Goal: Communication & Community: Ask a question

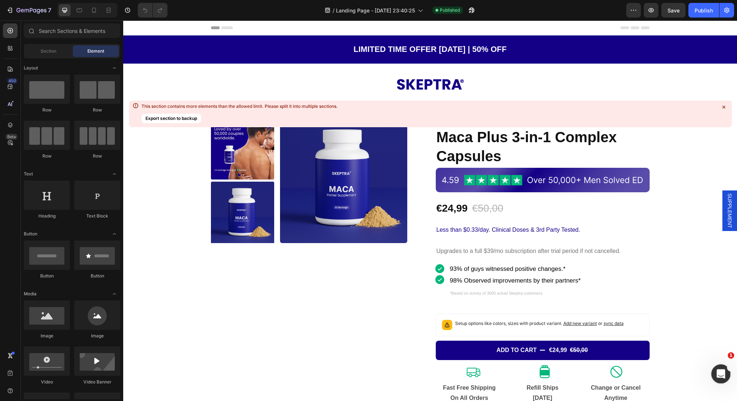
click at [722, 371] on icon "Open Intercom Messenger" at bounding box center [720, 373] width 12 height 12
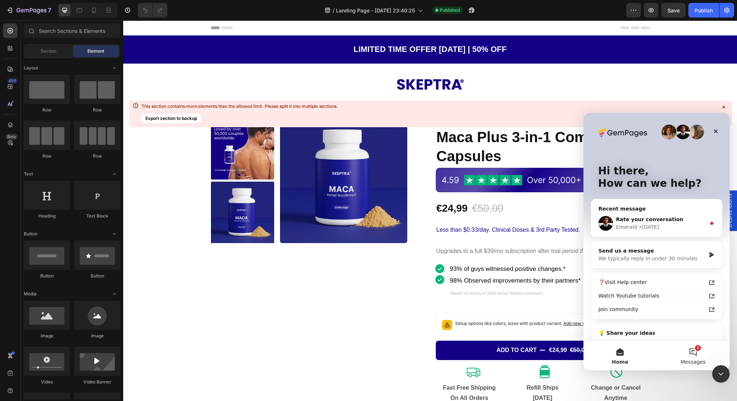
click at [689, 352] on button "1 Messages" at bounding box center [693, 355] width 73 height 29
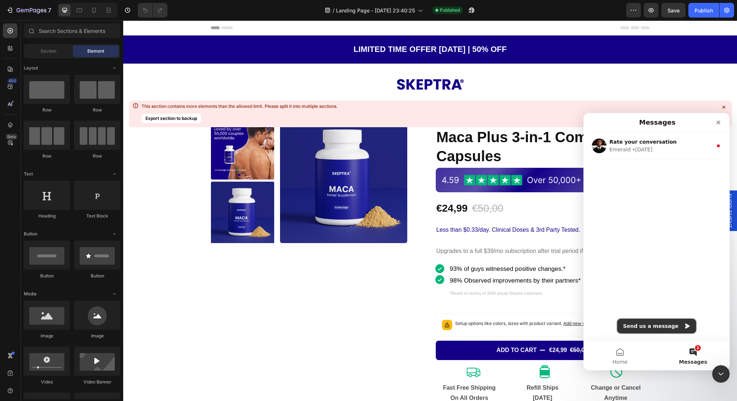
click at [659, 319] on button "Send us a message" at bounding box center [656, 326] width 79 height 15
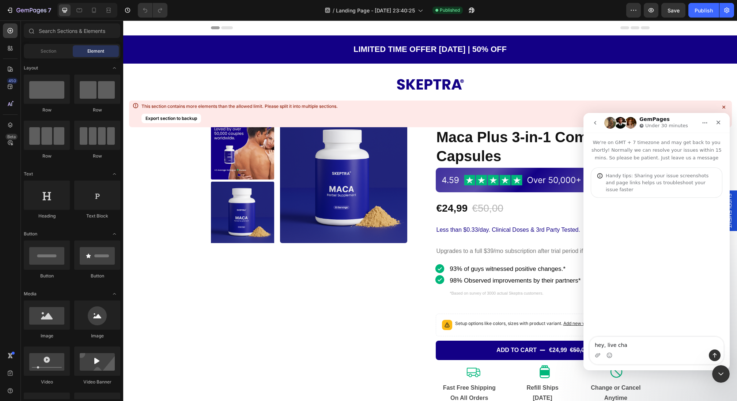
type textarea "hey, live chat"
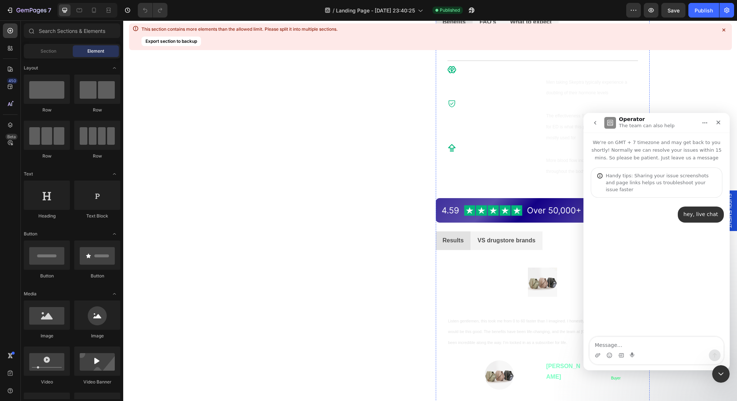
scroll to position [103, 0]
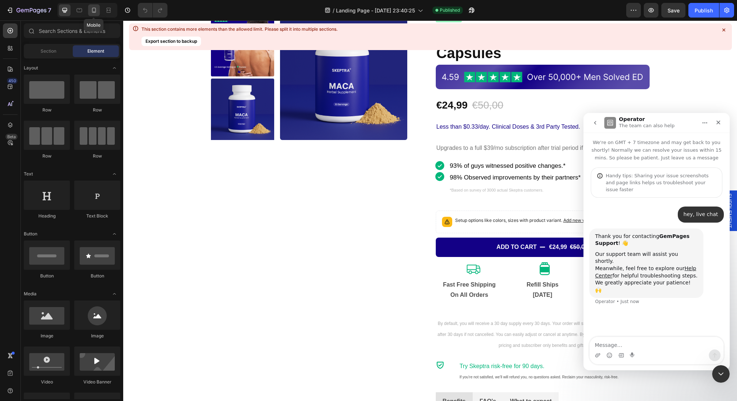
click at [95, 8] on icon at bounding box center [94, 10] width 4 height 5
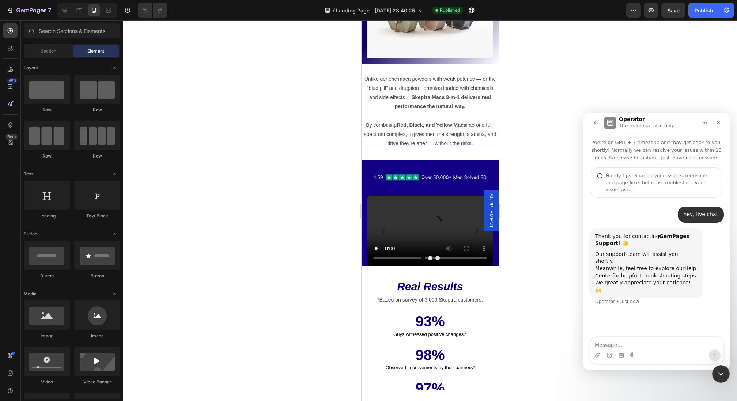
scroll to position [1803, 0]
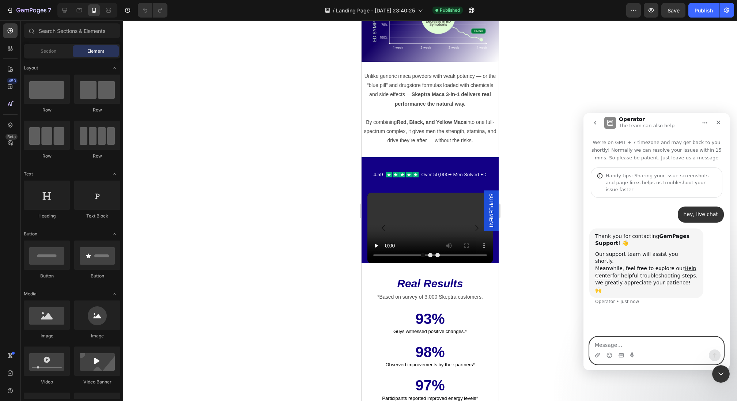
click at [670, 349] on textarea "Message…" at bounding box center [657, 343] width 134 height 12
type textarea "live chat"
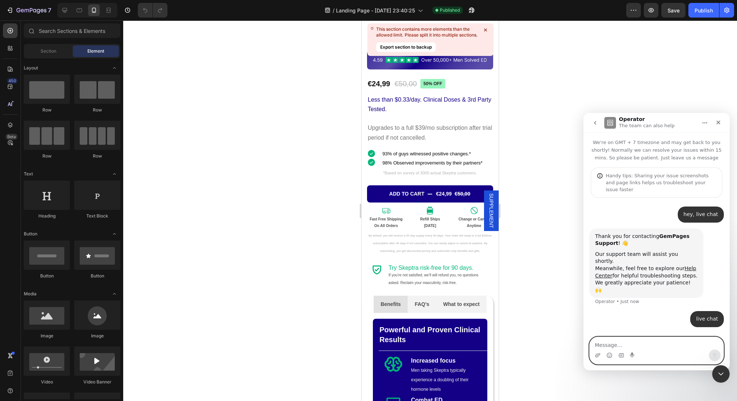
scroll to position [60, 0]
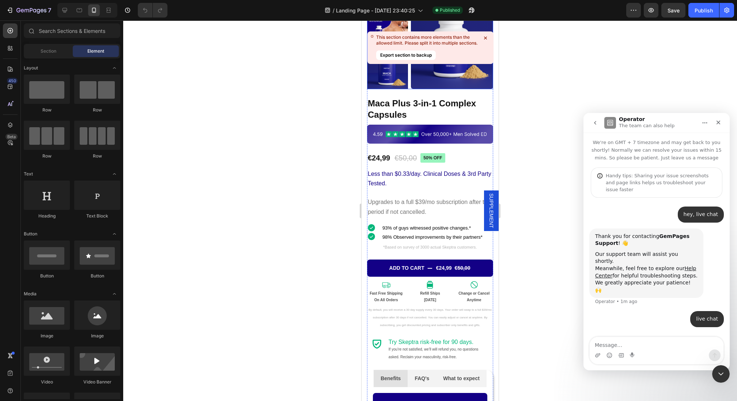
click at [486, 38] on icon at bounding box center [485, 38] width 3 height 3
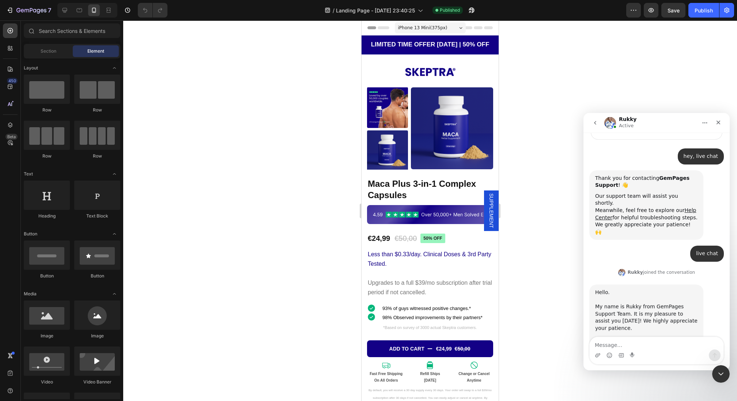
scroll to position [65, 0]
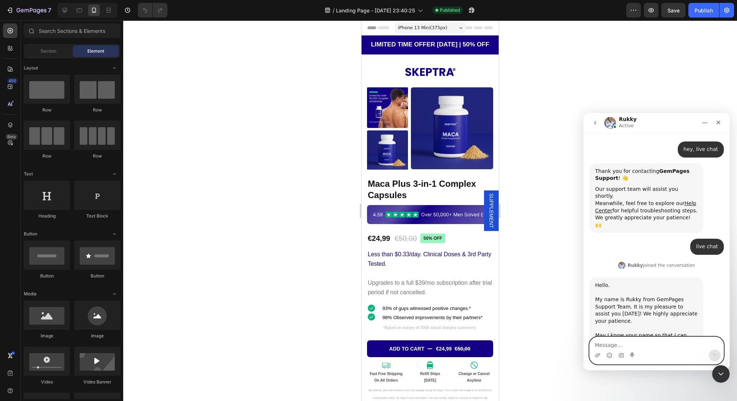
click at [631, 344] on textarea "Message…" at bounding box center [657, 343] width 134 height 12
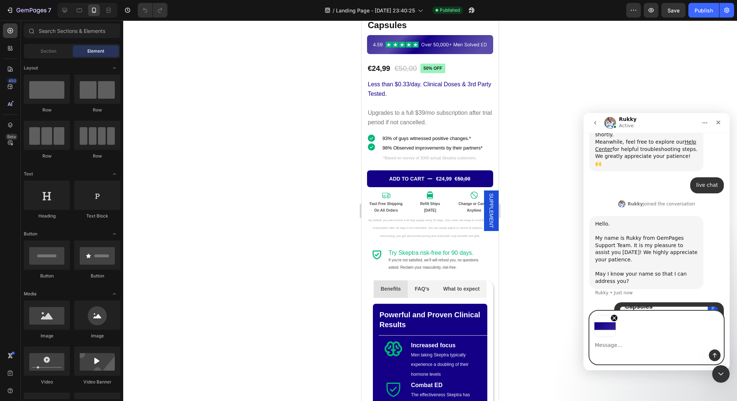
scroll to position [131, 0]
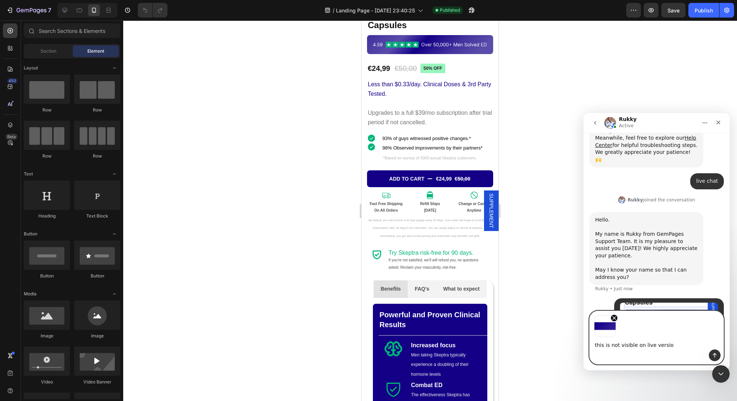
type textarea "this is not visible on live version"
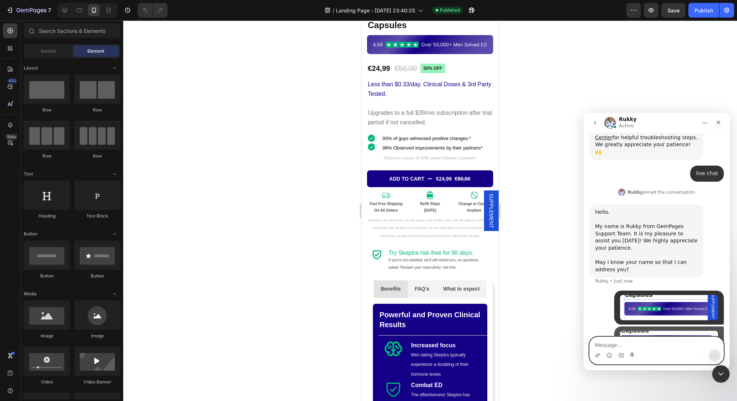
scroll to position [139, 0]
paste textarea "[URL][DOMAIN_NAME]"
type textarea "[URL][DOMAIN_NAME]"
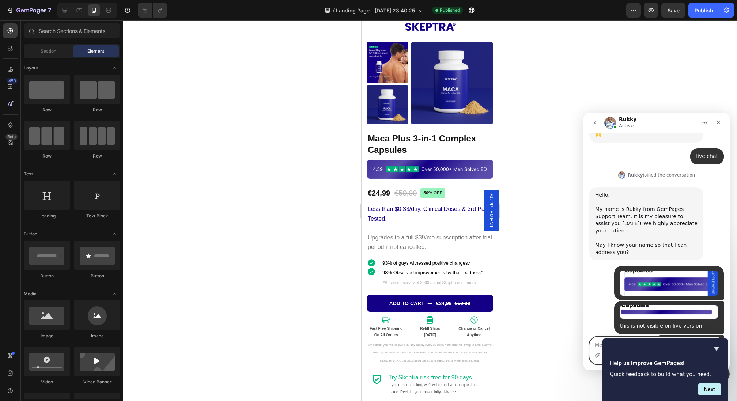
scroll to position [177, 0]
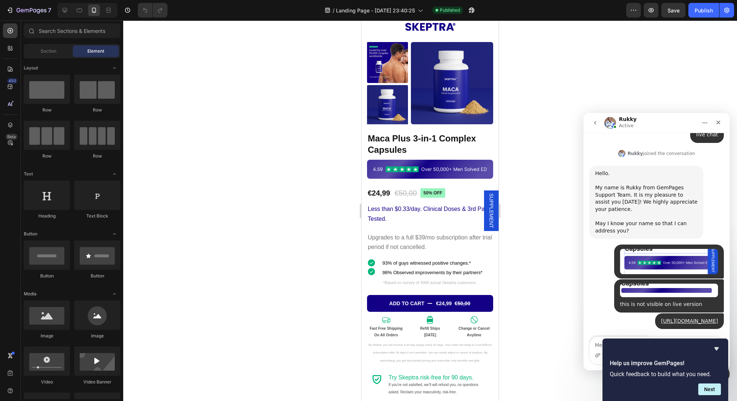
click at [690, 335] on div "One moment please Rukky • 11m ago" at bounding box center [656, 351] width 135 height 32
click at [711, 345] on div at bounding box center [665, 348] width 111 height 9
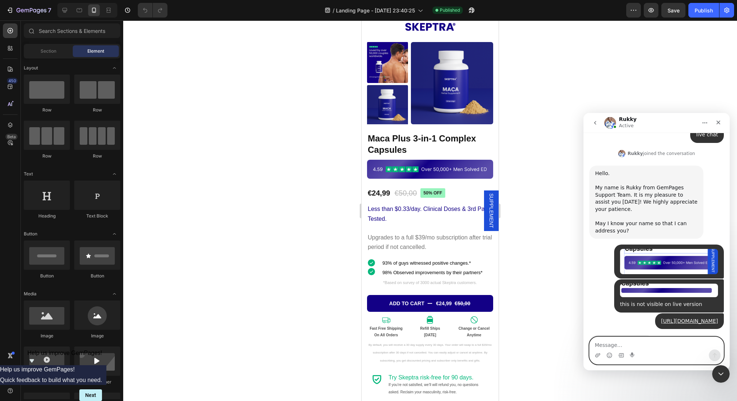
click at [660, 345] on textarea "Message…" at bounding box center [657, 343] width 134 height 12
type textarea ">"
type textarea "?"
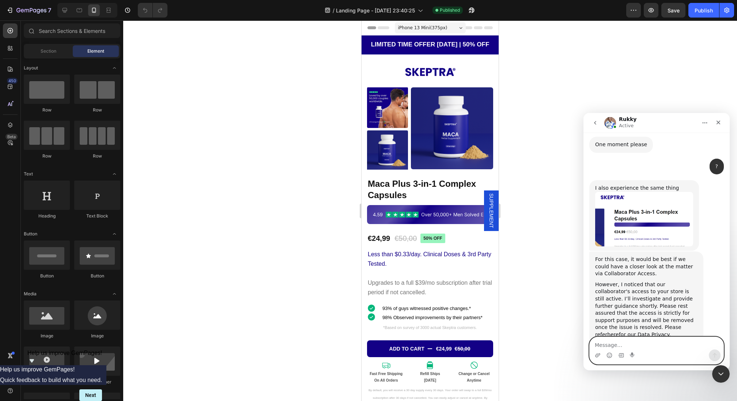
scroll to position [378, 0]
type textarea "okay thanks"
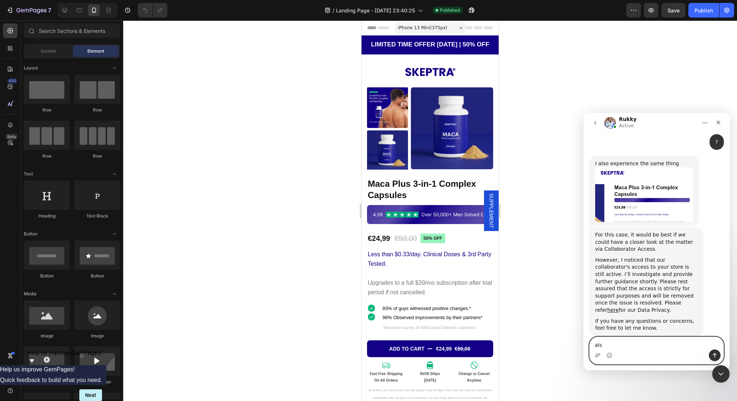
type textarea "also"
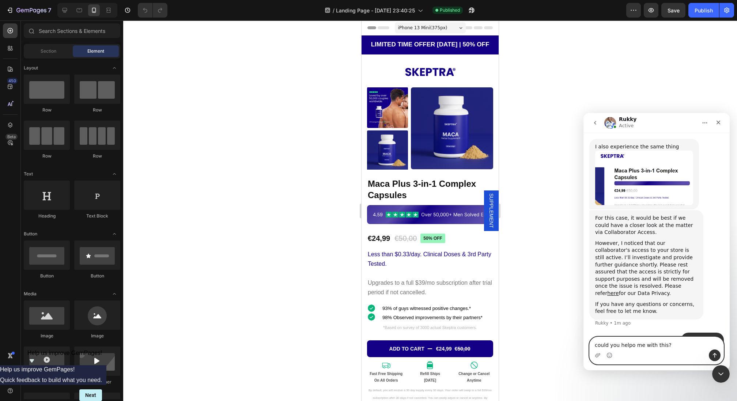
click at [632, 346] on textarea "could you helpo me with this?" at bounding box center [657, 343] width 134 height 12
type textarea "could you help me with this?"
click at [596, 355] on icon "Upload attachment" at bounding box center [598, 355] width 6 height 6
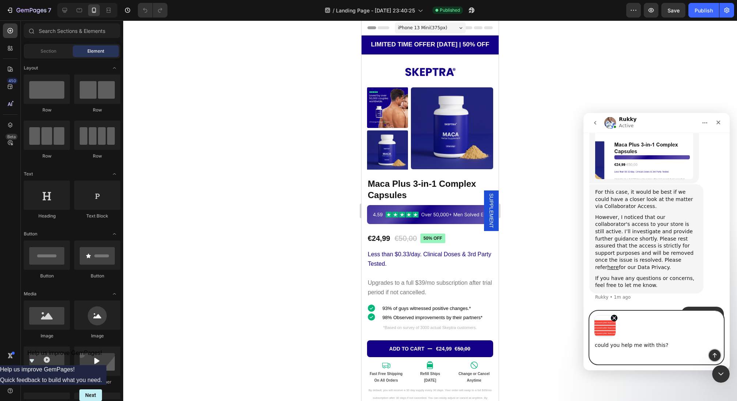
click at [716, 360] on button "Send a message…" at bounding box center [715, 355] width 12 height 12
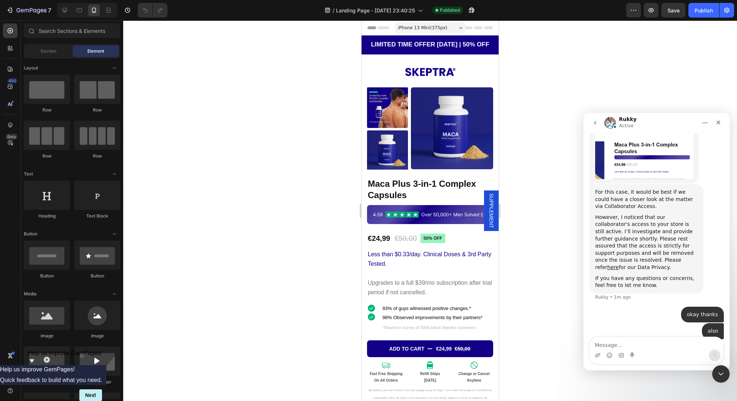
scroll to position [464, 0]
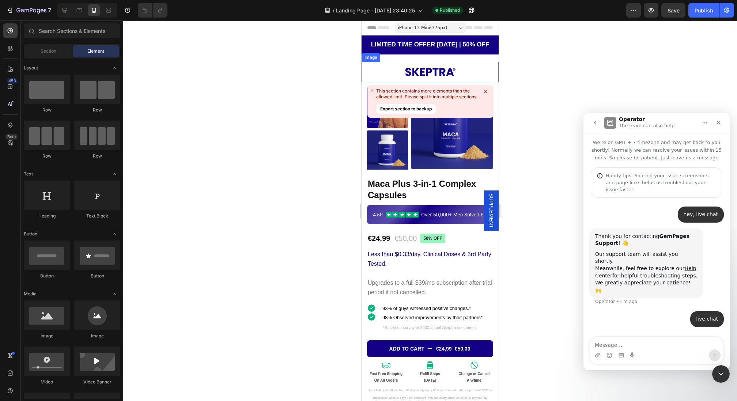
click at [485, 90] on icon at bounding box center [485, 91] width 7 height 7
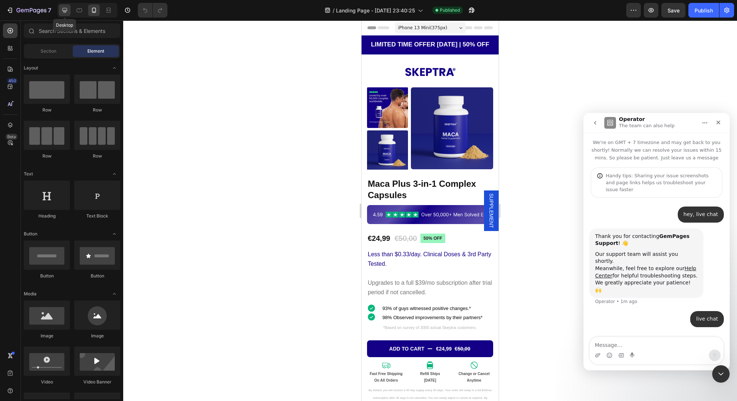
click at [64, 10] on icon at bounding box center [65, 10] width 5 height 5
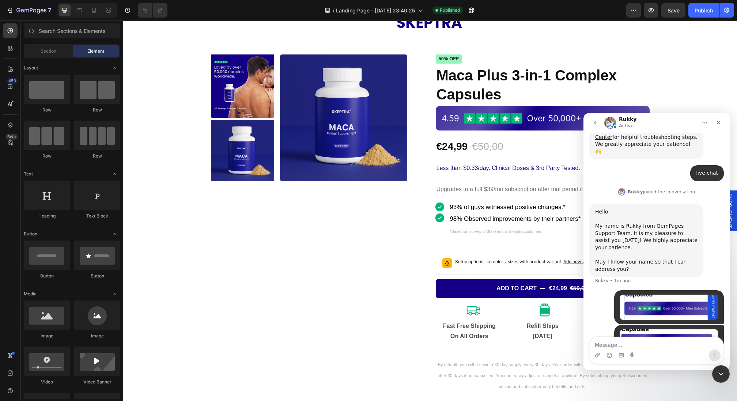
scroll to position [155, 0]
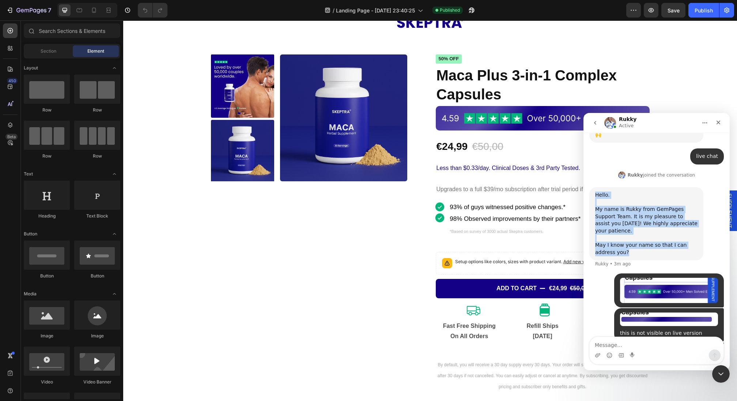
drag, startPoint x: 592, startPoint y: 169, endPoint x: 656, endPoint y: 232, distance: 89.7
click at [656, 232] on div "Hello. ​ My name is Rukky from GemPages Support Team. It is my pleasure to assi…" at bounding box center [656, 230] width 135 height 86
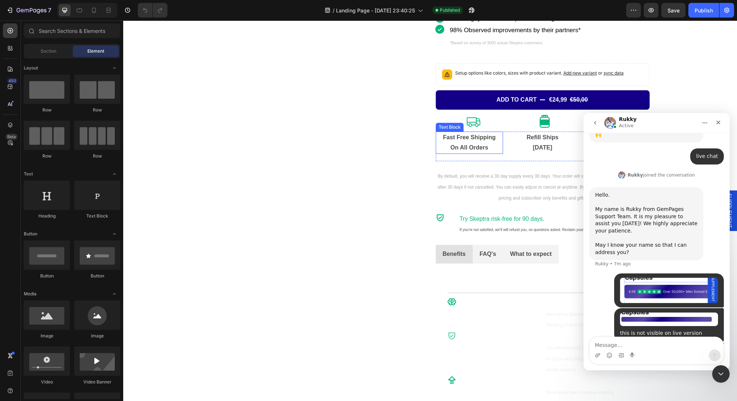
scroll to position [253, 0]
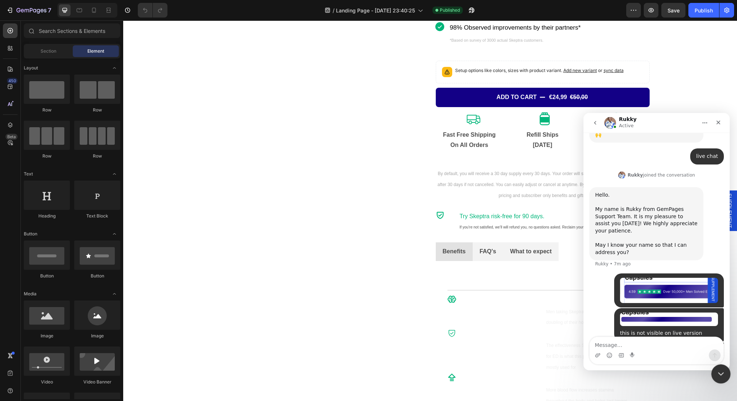
click at [717, 374] on icon "Close Intercom Messenger" at bounding box center [719, 372] width 9 height 9
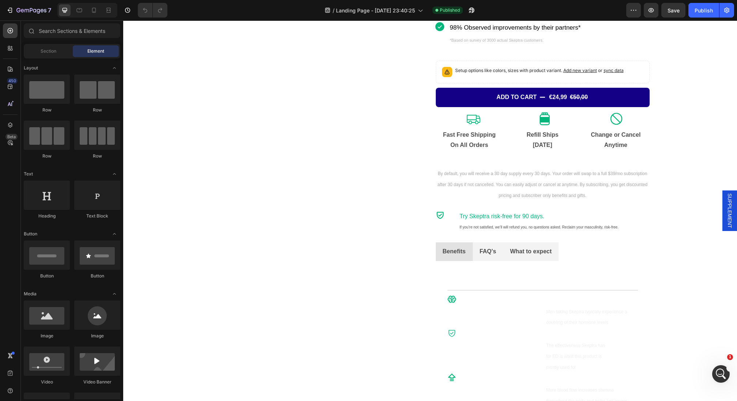
scroll to position [155, 0]
click at [567, 258] on ul "Benefits FAQ's What to expect" at bounding box center [543, 251] width 214 height 19
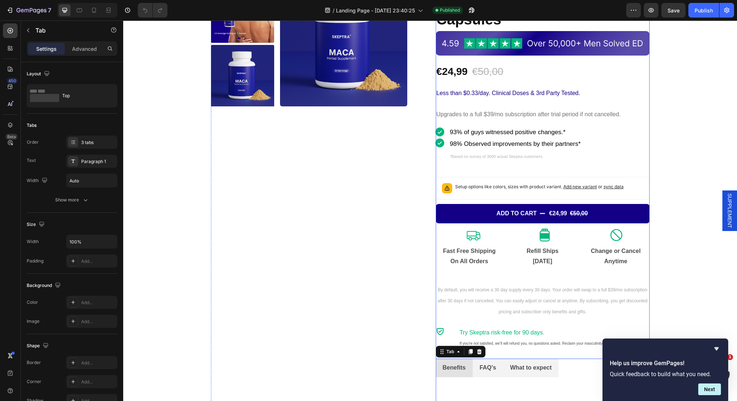
scroll to position [145, 0]
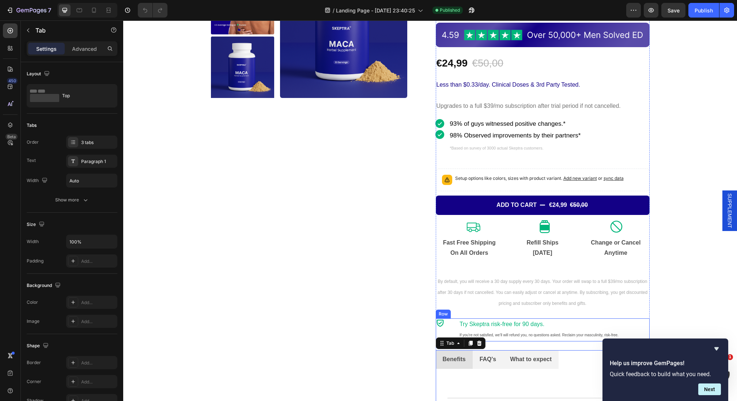
click at [454, 319] on div "Icon Try Skeptra risk-free for 90 days. If you’re not satisfied, we’ll will ref…" at bounding box center [543, 329] width 214 height 23
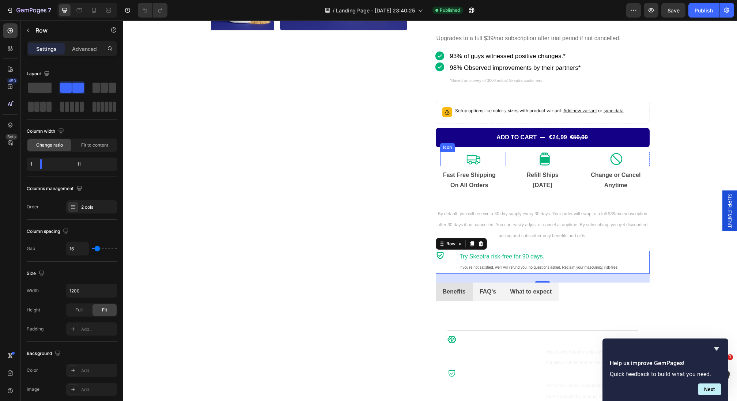
scroll to position [219, 0]
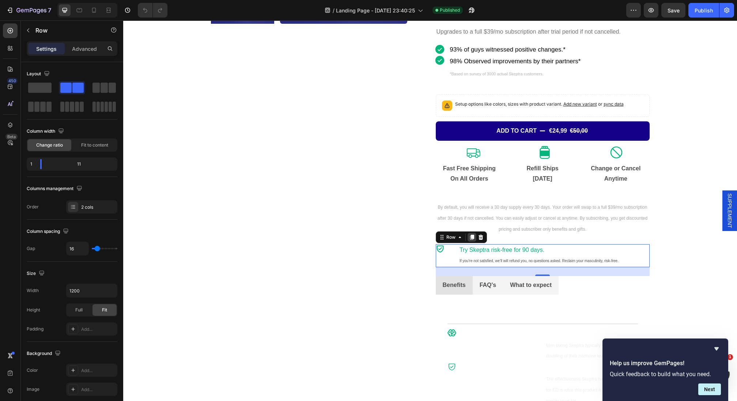
click at [471, 236] on icon at bounding box center [472, 237] width 4 height 5
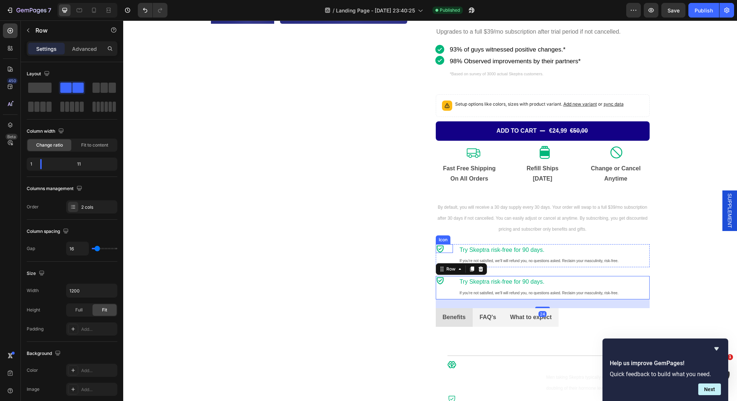
click at [453, 248] on div "Icon" at bounding box center [444, 248] width 17 height 9
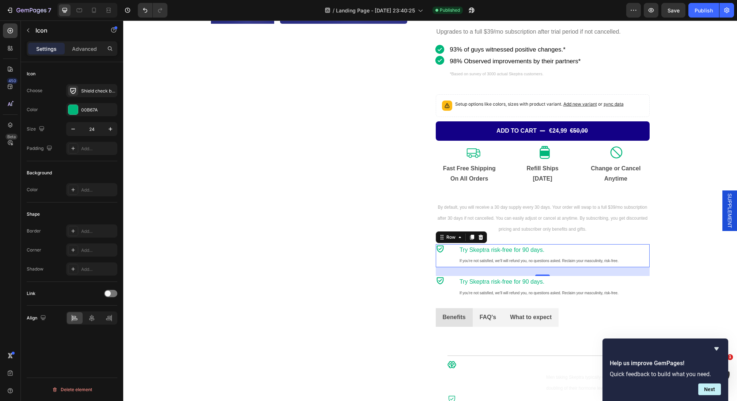
click at [455, 245] on div "Icon Try Skeptra risk-free for 90 days. If you’re not satisfied, we’ll will ref…" at bounding box center [543, 255] width 214 height 23
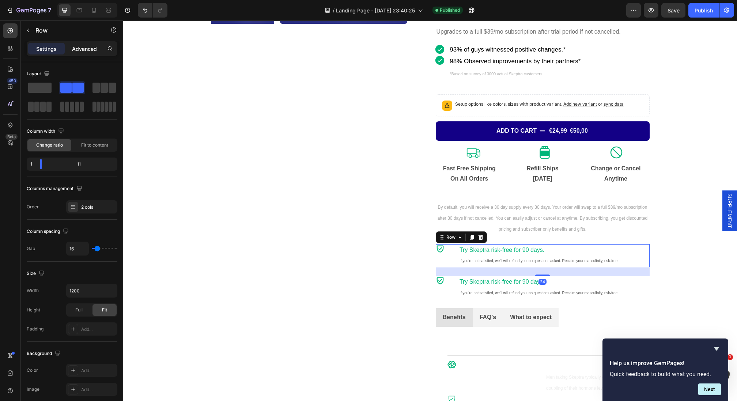
click at [90, 45] on p "Advanced" at bounding box center [84, 49] width 25 height 8
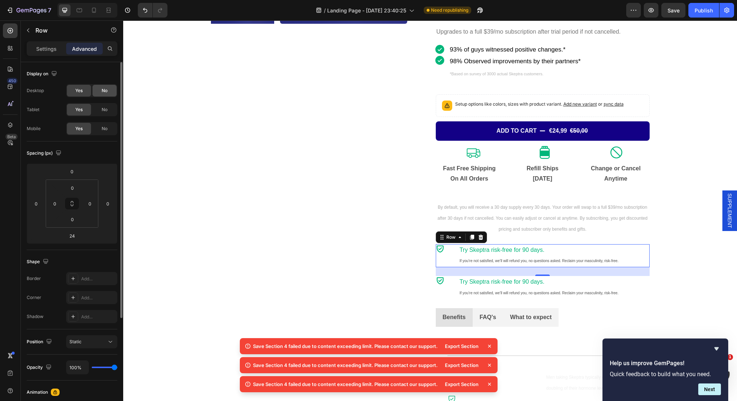
click at [103, 93] on span "No" at bounding box center [105, 90] width 6 height 7
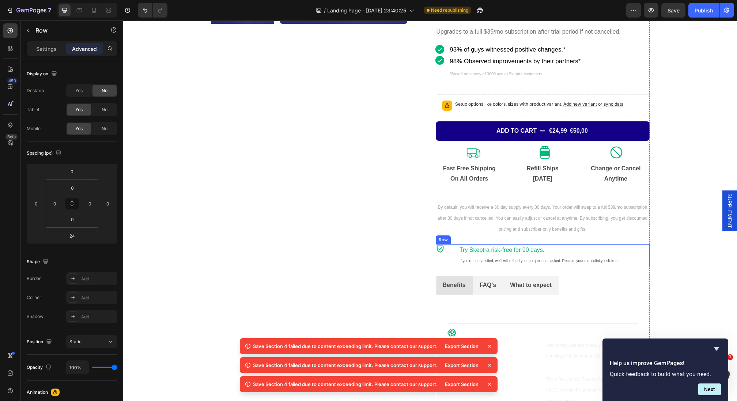
click at [456, 245] on div "Icon Try Skeptra risk-free for 90 days. If you’re not satisfied, we’ll will ref…" at bounding box center [543, 255] width 214 height 23
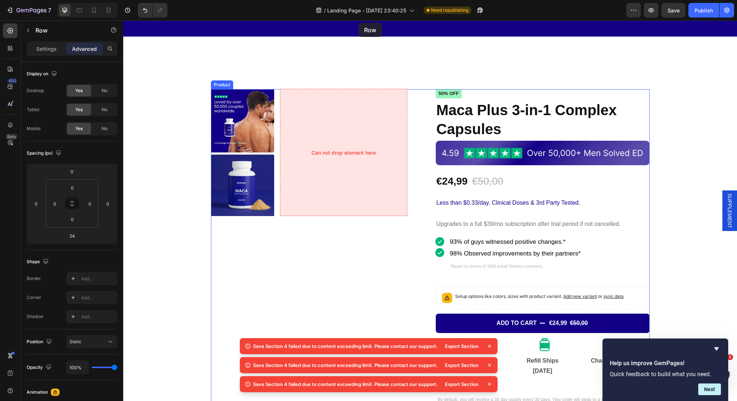
scroll to position [0, 0]
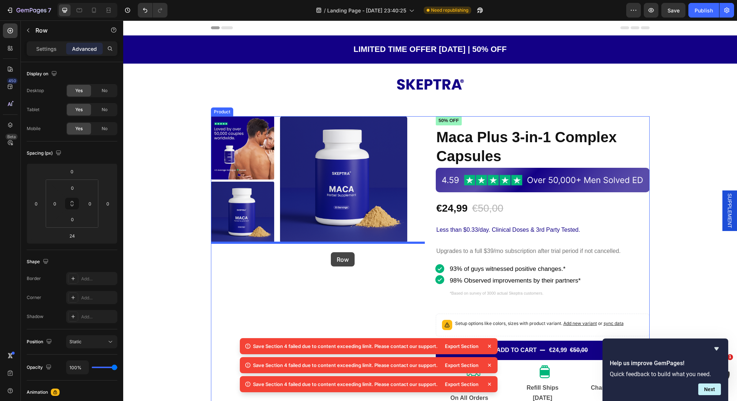
drag, startPoint x: 440, startPoint y: 218, endPoint x: 331, endPoint y: 252, distance: 114.7
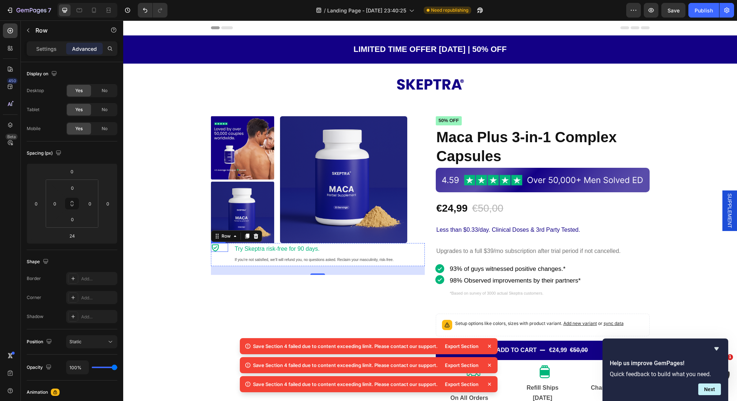
click at [217, 246] on icon at bounding box center [215, 247] width 9 height 9
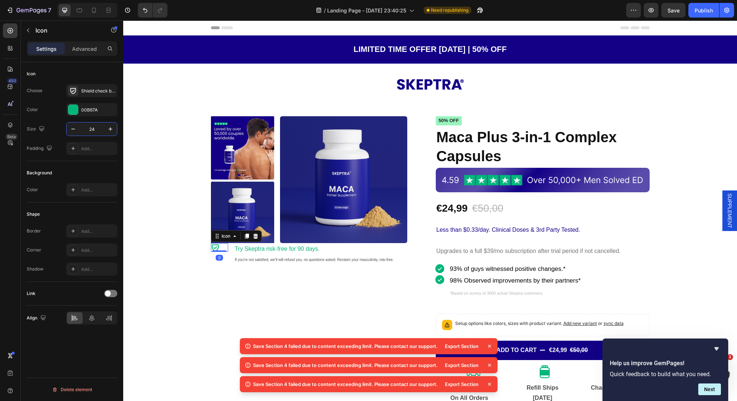
click at [93, 128] on input "24" at bounding box center [92, 128] width 24 height 13
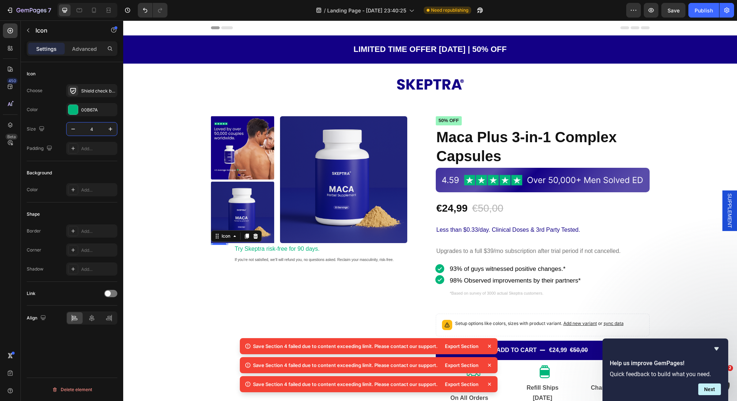
type input "40"
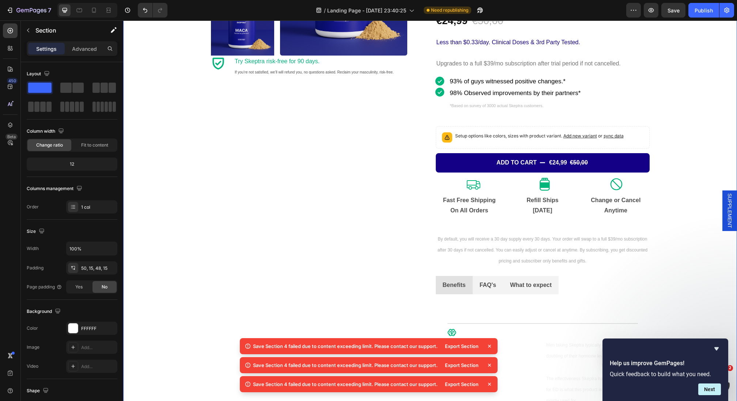
scroll to position [189, 0]
